Goal: Navigation & Orientation: Find specific page/section

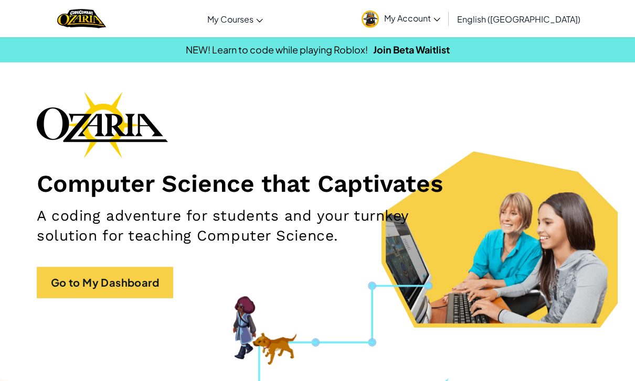
click at [48, 22] on div "Toggle navigation My Courses Ozaria Classroom CodeCombat Classroom AI League Es…" at bounding box center [317, 18] width 640 height 37
click at [96, 18] on img "Home" at bounding box center [81, 19] width 49 height 22
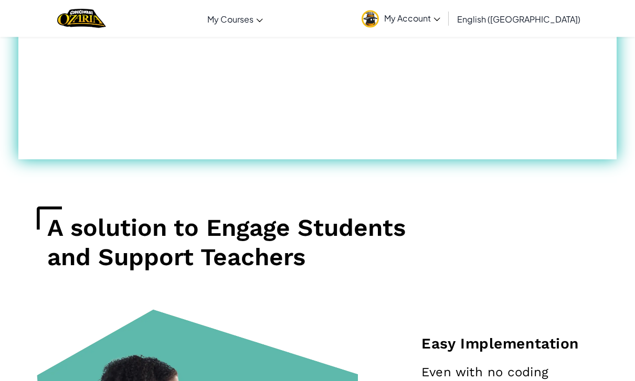
scroll to position [289, 0]
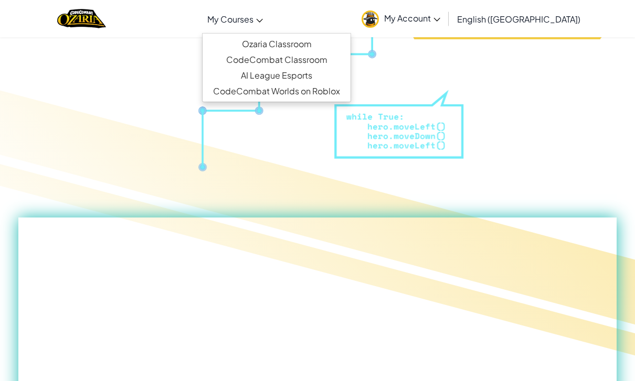
click at [268, 27] on link "My Courses" at bounding box center [235, 19] width 66 height 28
click at [311, 60] on link "CodeCombat Classroom" at bounding box center [277, 60] width 148 height 16
